Goal: Manage account settings

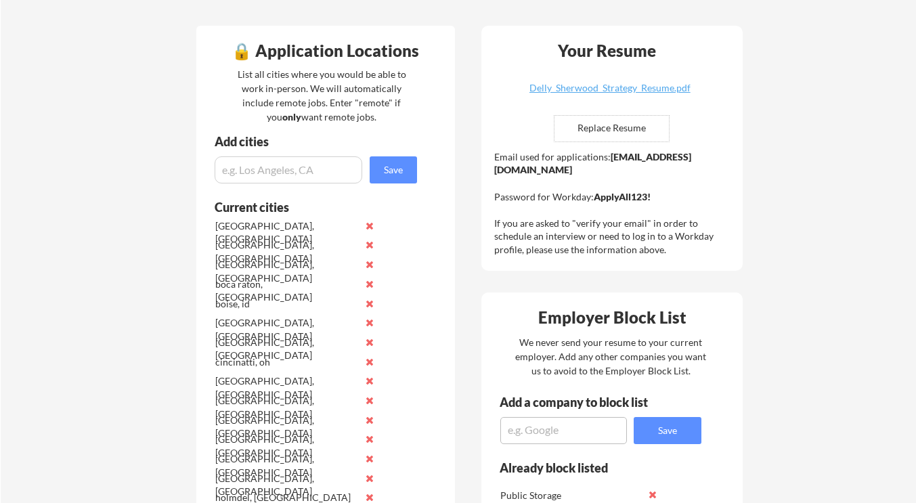
scroll to position [313, 0]
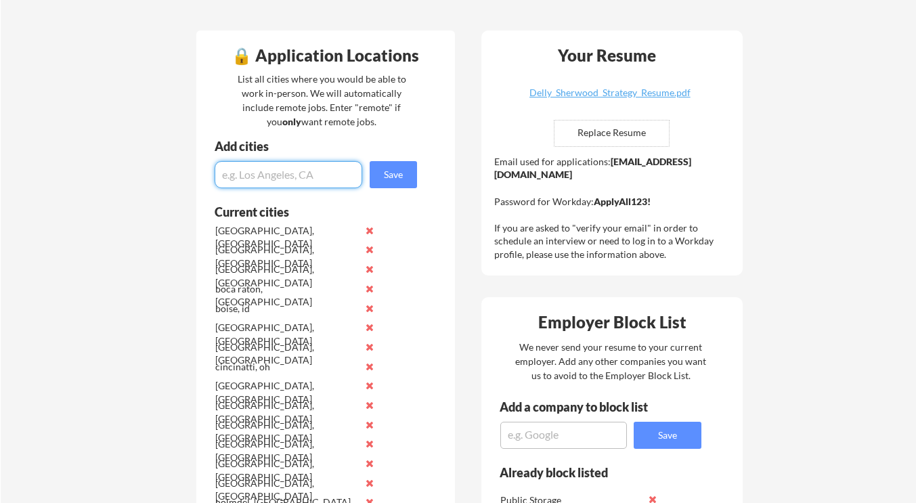
click at [273, 180] on input "input" at bounding box center [289, 174] width 148 height 27
type input "[GEOGRAPHIC_DATA], [GEOGRAPHIC_DATA]"
click at [385, 183] on button "Save" at bounding box center [393, 174] width 47 height 27
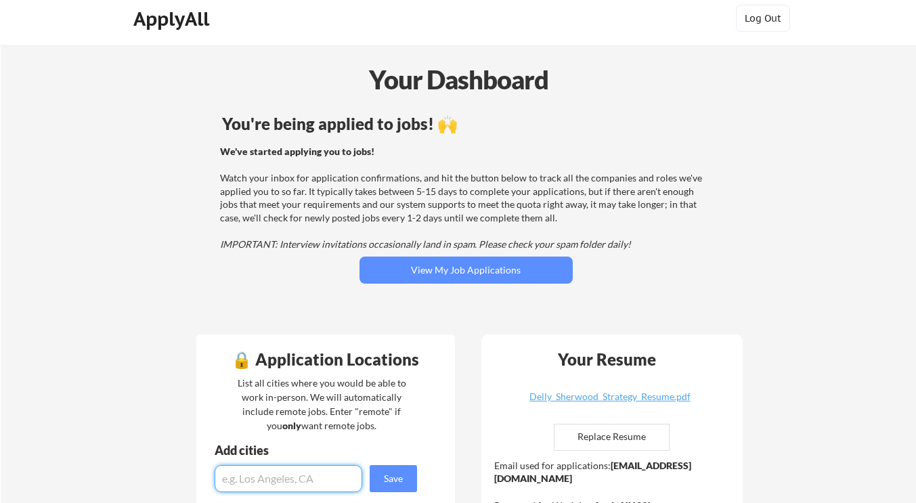
scroll to position [0, 0]
